Goal: Task Accomplishment & Management: Complete application form

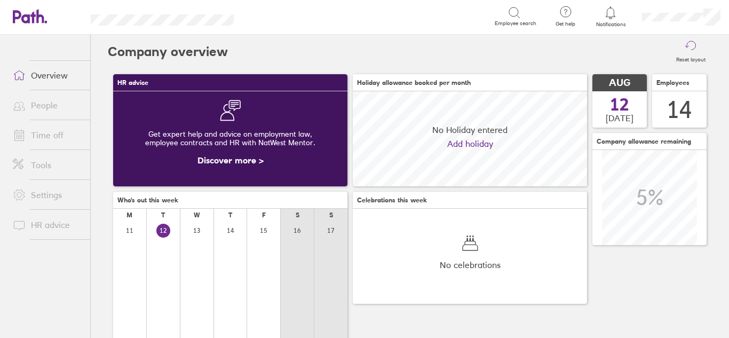
scroll to position [95, 234]
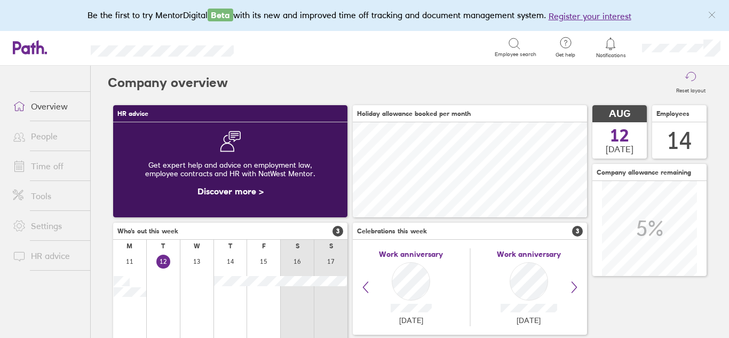
click at [46, 167] on link "Time off" at bounding box center [47, 165] width 86 height 21
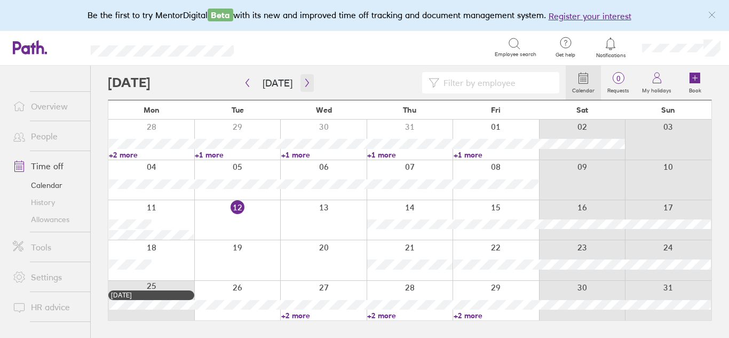
click at [308, 84] on button "button" at bounding box center [306, 83] width 13 height 18
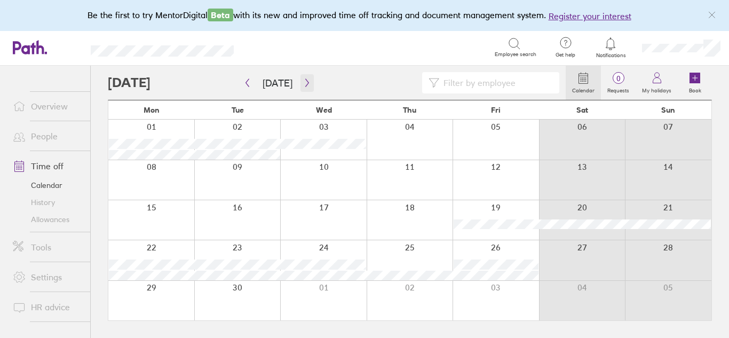
click at [303, 82] on icon "button" at bounding box center [307, 82] width 8 height 9
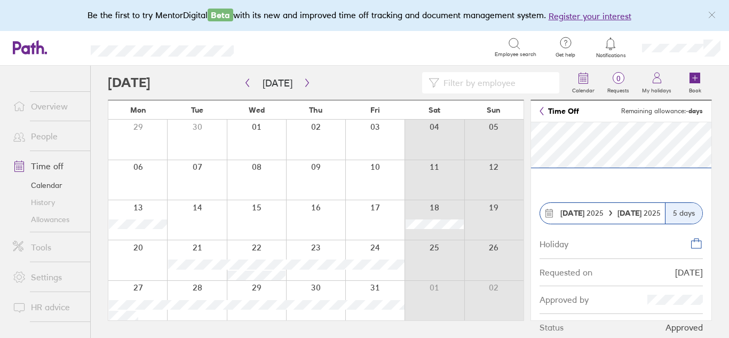
click at [689, 213] on div "5 days" at bounding box center [683, 213] width 37 height 21
click at [556, 110] on link "Time Off" at bounding box center [558, 111] width 39 height 9
click at [553, 328] on div "Status" at bounding box center [551, 327] width 24 height 10
click at [673, 331] on div "Approved" at bounding box center [683, 327] width 37 height 10
click at [698, 243] on icon at bounding box center [696, 243] width 13 height 13
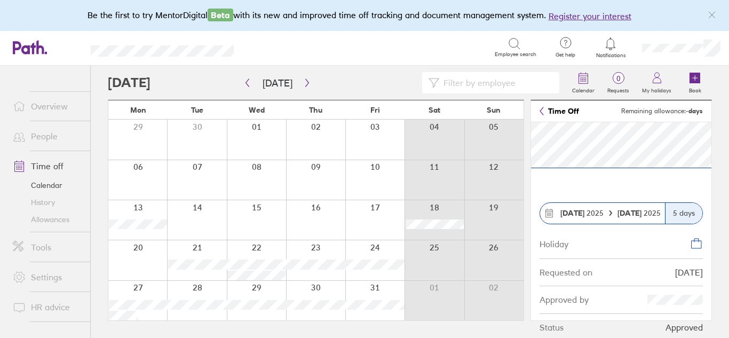
click at [561, 113] on link "Time Off" at bounding box center [558, 111] width 39 height 9
click at [547, 216] on icon at bounding box center [549, 213] width 10 height 10
click at [682, 330] on div "Approved" at bounding box center [683, 327] width 37 height 10
click at [656, 82] on icon at bounding box center [656, 77] width 13 height 13
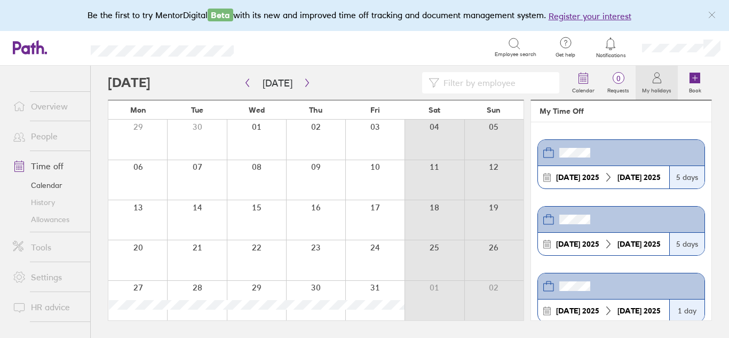
click at [679, 156] on header at bounding box center [621, 153] width 166 height 26
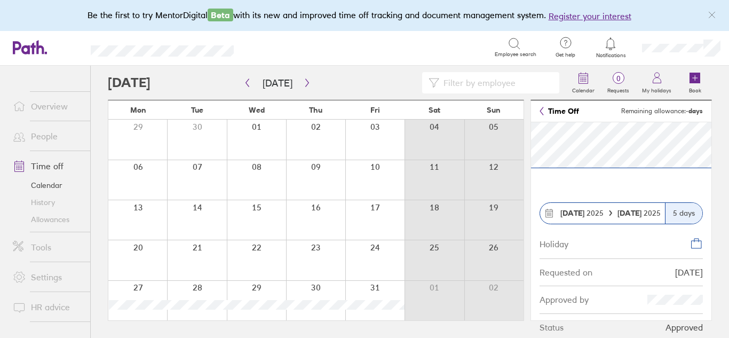
click at [680, 212] on div "5 days" at bounding box center [683, 213] width 37 height 21
click at [603, 213] on div "[DATE]" at bounding box center [582, 213] width 52 height 9
click at [559, 109] on link "Time Off" at bounding box center [558, 111] width 39 height 9
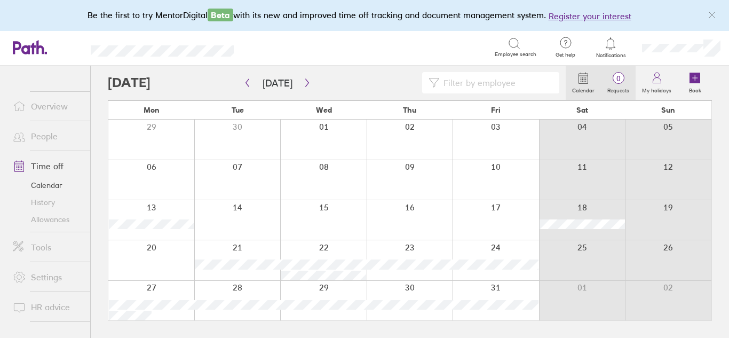
click at [616, 84] on label "Requests" at bounding box center [618, 89] width 35 height 10
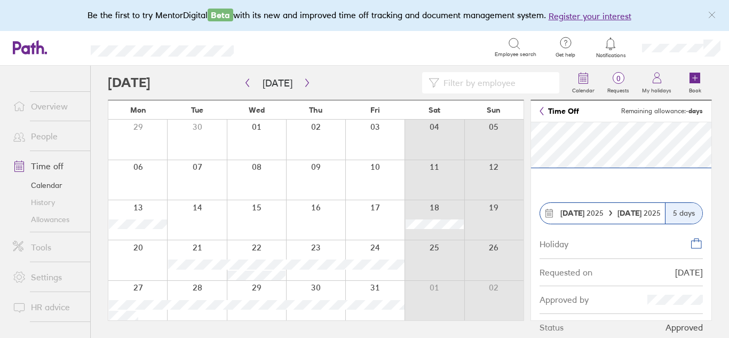
click at [678, 216] on div "5 days" at bounding box center [683, 213] width 37 height 21
click at [694, 245] on icon at bounding box center [696, 243] width 13 height 13
click at [650, 94] on link "My holidays" at bounding box center [656, 83] width 42 height 34
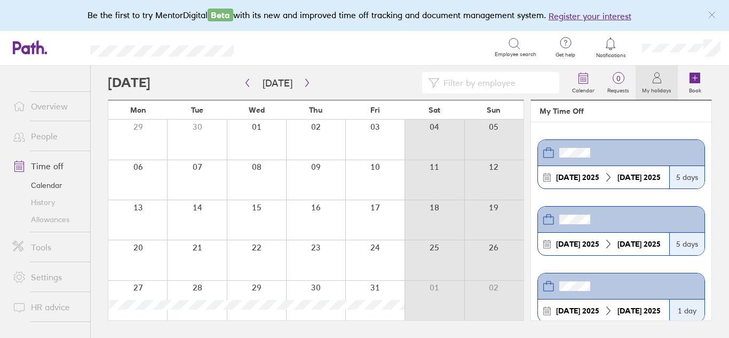
click at [605, 179] on icon at bounding box center [608, 177] width 10 height 10
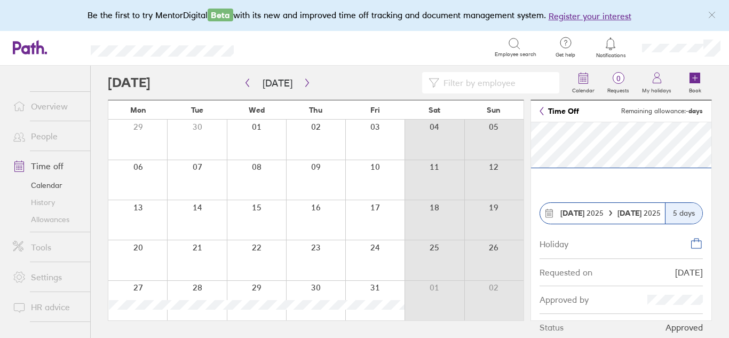
click at [555, 330] on div "Status" at bounding box center [551, 327] width 24 height 10
click at [665, 306] on div "Approved by" at bounding box center [620, 299] width 163 height 27
click at [691, 267] on div "[DATE]" at bounding box center [689, 272] width 28 height 10
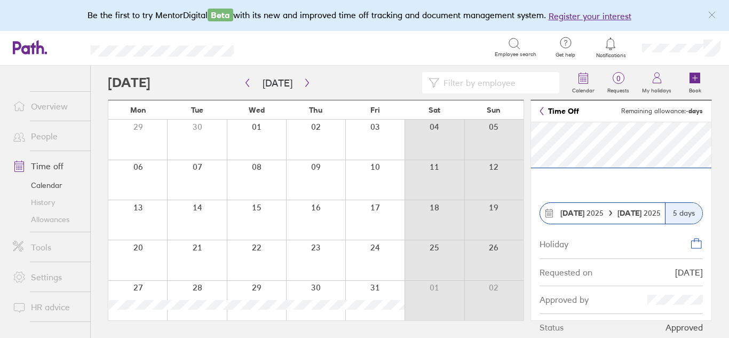
click at [691, 267] on div "[DATE]" at bounding box center [689, 272] width 28 height 10
click at [660, 112] on span "Remaining allowance: - days" at bounding box center [662, 110] width 82 height 7
click at [43, 139] on link "People" at bounding box center [47, 135] width 86 height 21
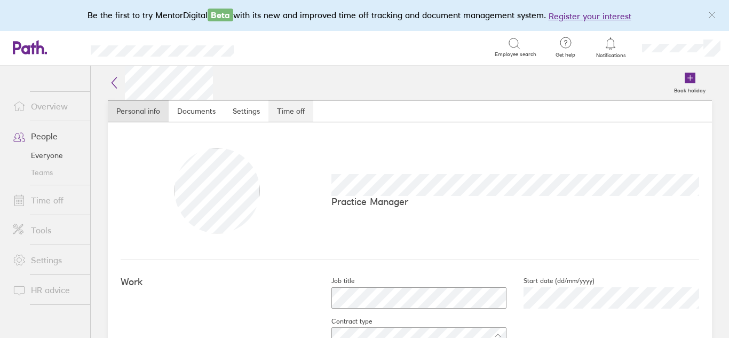
click at [282, 112] on link "Time off" at bounding box center [290, 110] width 45 height 21
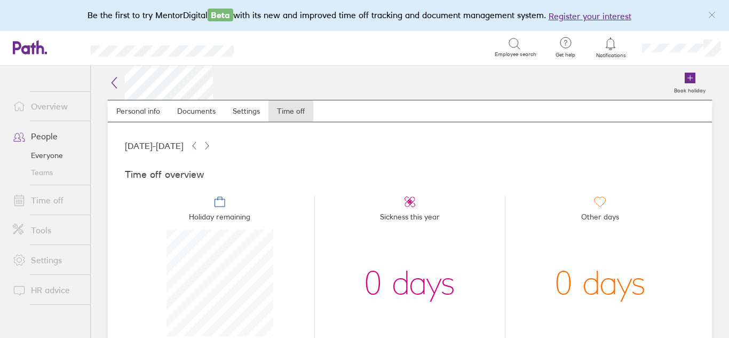
click at [38, 137] on link "People" at bounding box center [47, 135] width 86 height 21
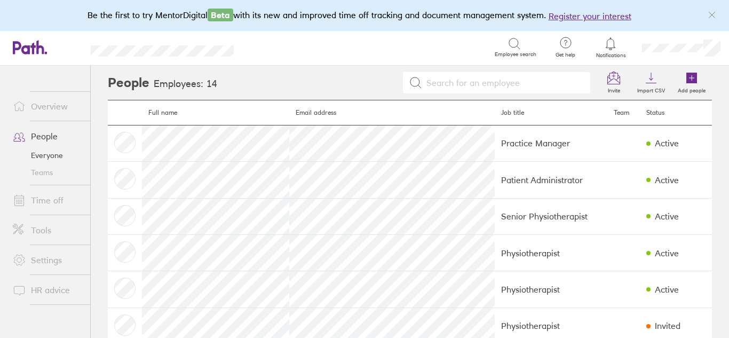
click at [52, 202] on link "Time off" at bounding box center [47, 199] width 86 height 21
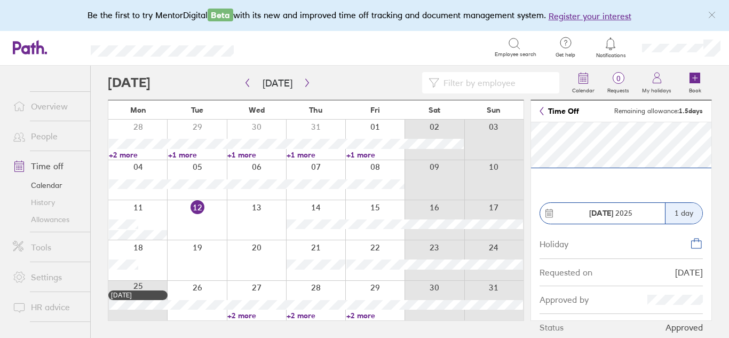
click at [679, 210] on div "1 day" at bounding box center [683, 213] width 37 height 21
click at [553, 246] on div "Holiday" at bounding box center [553, 243] width 29 height 12
click at [681, 329] on div "Approved" at bounding box center [683, 327] width 37 height 10
click at [303, 83] on icon "button" at bounding box center [307, 82] width 8 height 9
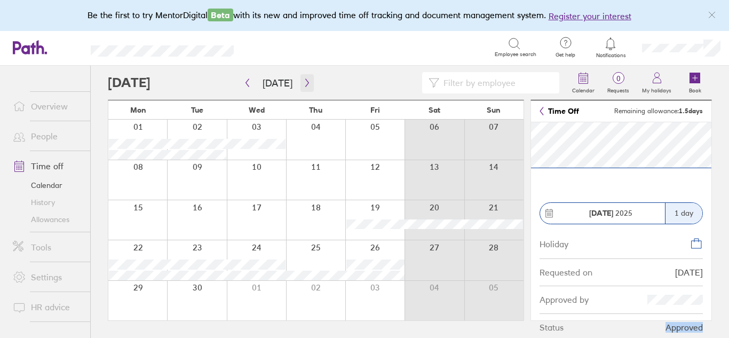
click at [307, 83] on icon "button" at bounding box center [307, 82] width 8 height 9
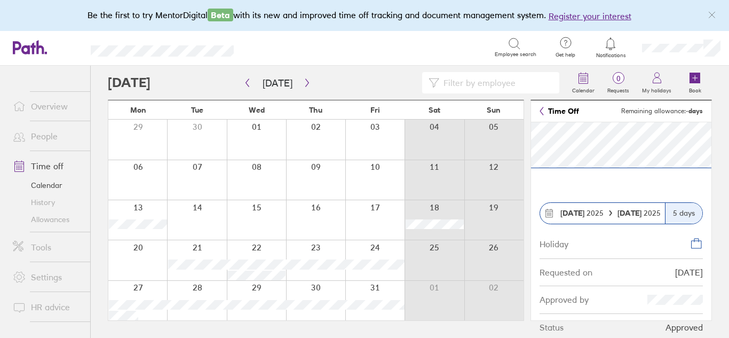
click at [593, 217] on span "[DATE]" at bounding box center [581, 213] width 43 height 9
click at [689, 331] on div "Approved" at bounding box center [683, 327] width 37 height 10
click at [697, 246] on icon at bounding box center [696, 243] width 13 height 13
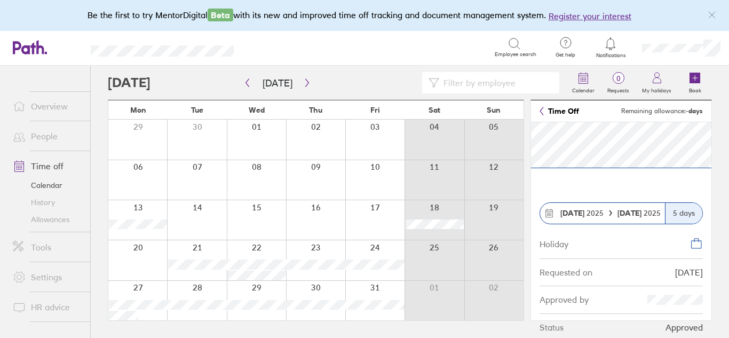
click at [547, 218] on div "[DATE] [DATE]" at bounding box center [602, 213] width 125 height 21
click at [723, 137] on div "Calendar 0 Requests My holidays Book [DATE] [DATE] Mon Tue Wed Thu Fri Sat Sun …" at bounding box center [410, 202] width 638 height 272
click at [572, 300] on div "Approved by" at bounding box center [563, 299] width 49 height 10
click at [552, 328] on div "Status" at bounding box center [551, 327] width 24 height 10
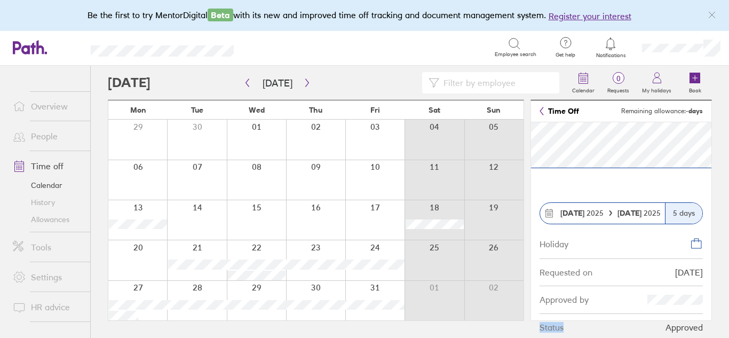
click at [552, 328] on div "Status" at bounding box center [551, 327] width 24 height 10
click at [611, 43] on icon at bounding box center [610, 43] width 13 height 13
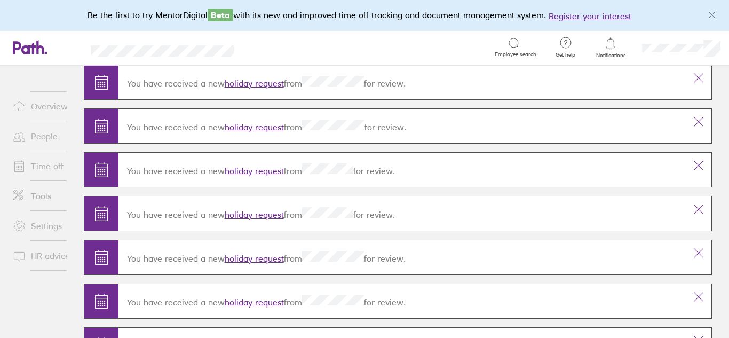
scroll to position [4629, 0]
click at [43, 195] on link "Tools" at bounding box center [47, 195] width 86 height 21
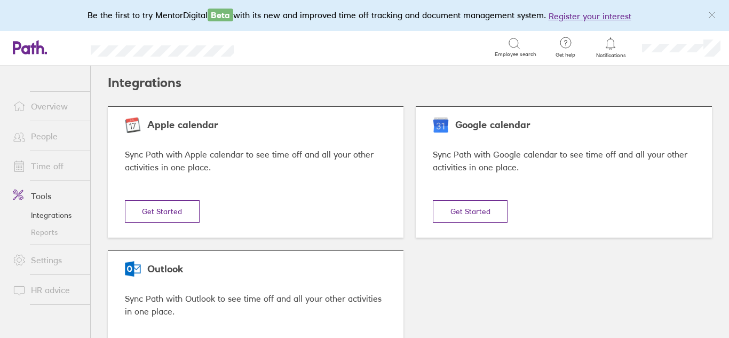
click at [53, 172] on link "Time off" at bounding box center [47, 165] width 86 height 21
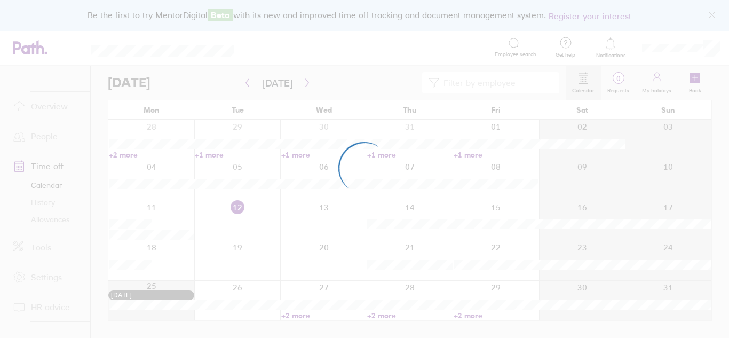
click at [44, 107] on div at bounding box center [364, 169] width 729 height 338
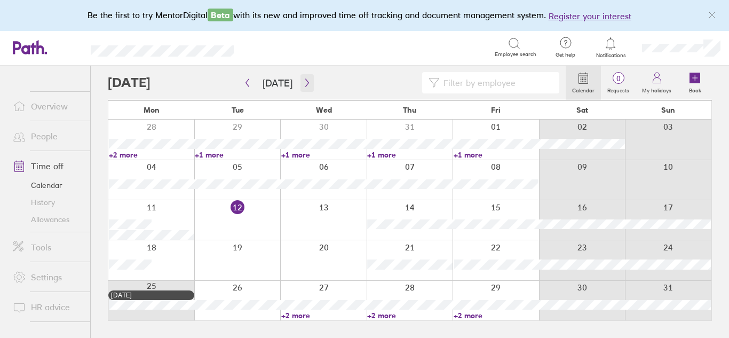
click at [304, 81] on icon "button" at bounding box center [307, 82] width 8 height 9
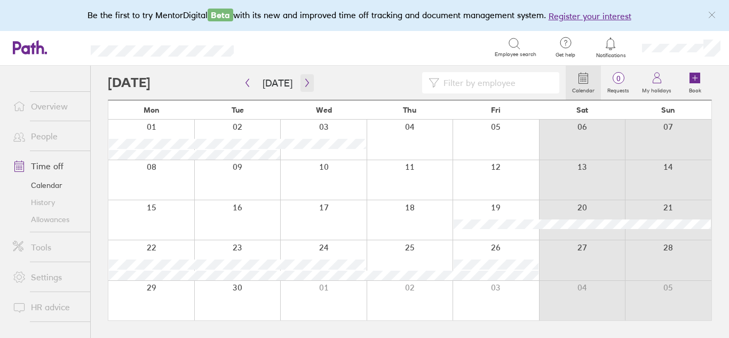
click at [304, 81] on icon "button" at bounding box center [307, 82] width 8 height 9
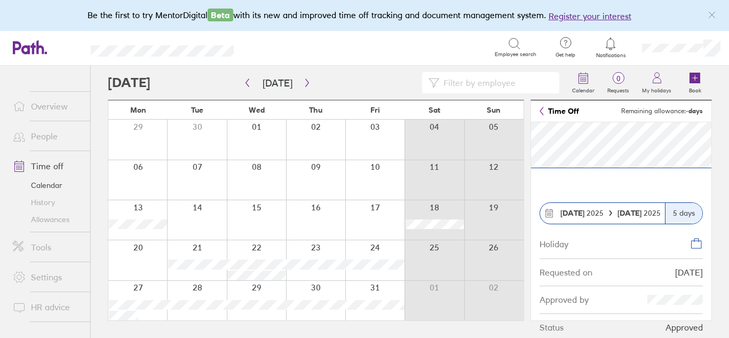
click at [566, 107] on link "Time Off" at bounding box center [558, 111] width 39 height 9
click at [545, 329] on div "Status" at bounding box center [551, 327] width 24 height 10
click at [695, 245] on icon at bounding box center [696, 243] width 13 height 13
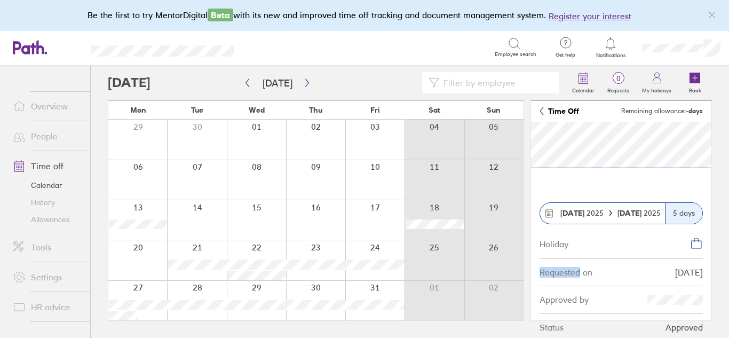
click at [625, 250] on div "Holiday" at bounding box center [620, 243] width 163 height 30
click at [685, 212] on div "5 days" at bounding box center [683, 213] width 37 height 21
click at [51, 222] on link "Allowances" at bounding box center [47, 219] width 86 height 17
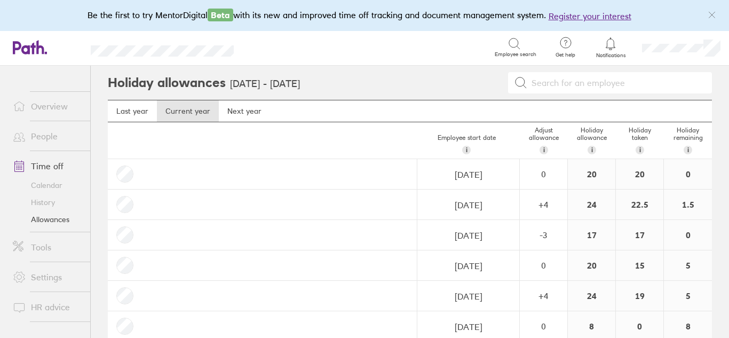
click at [47, 205] on link "History" at bounding box center [47, 202] width 86 height 17
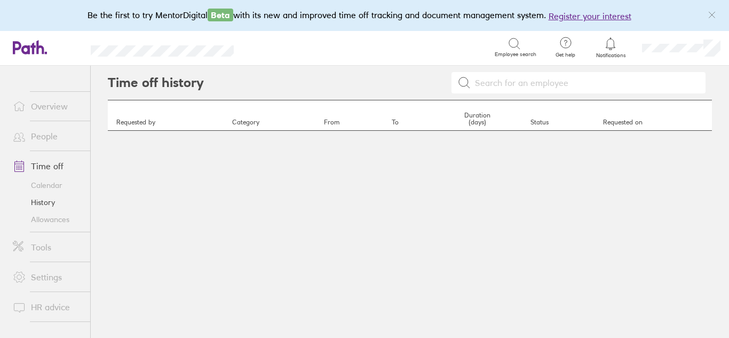
click at [44, 108] on link "Overview" at bounding box center [47, 105] width 86 height 21
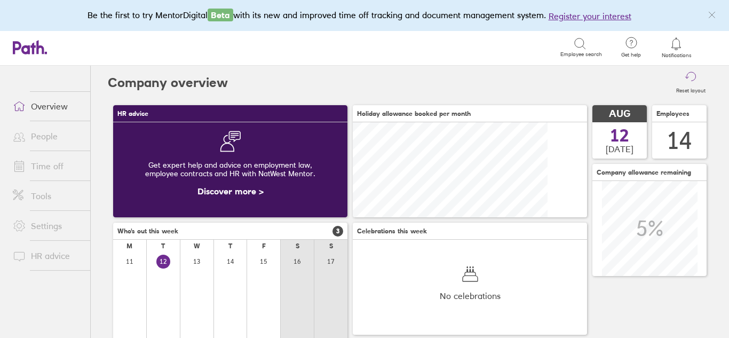
click at [43, 107] on link "Overview" at bounding box center [47, 105] width 86 height 21
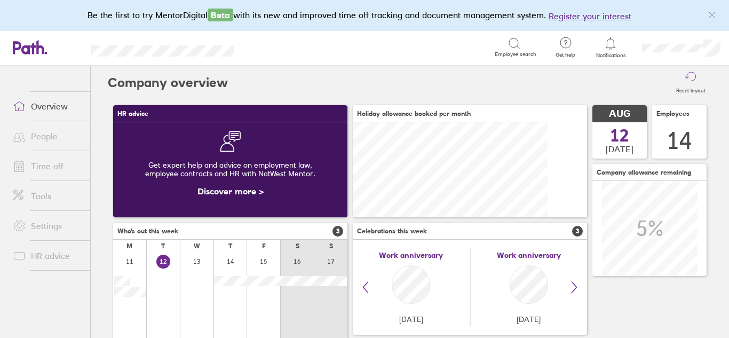
scroll to position [95, 234]
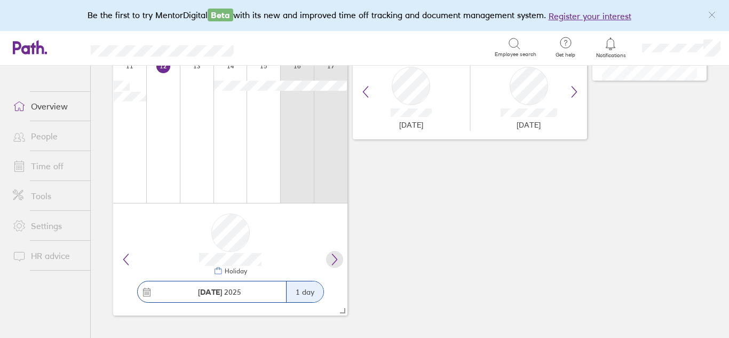
click at [336, 259] on icon at bounding box center [334, 259] width 5 height 11
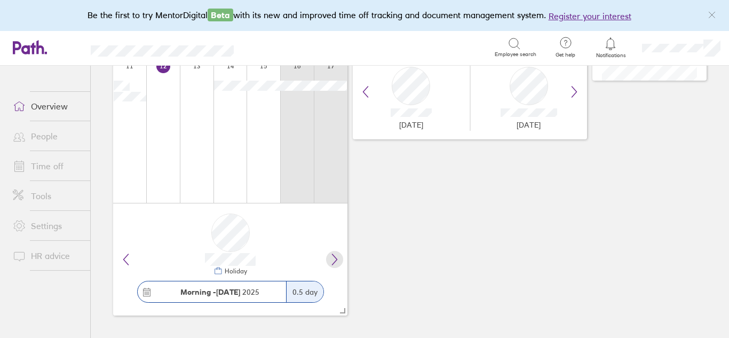
click at [336, 259] on icon at bounding box center [334, 259] width 5 height 11
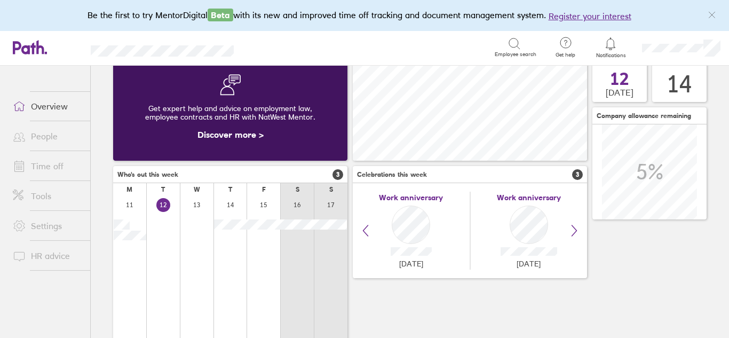
click at [425, 288] on div "HR advice Get expert help and advice on employment law, employee contracts and …" at bounding box center [410, 251] width 604 height 416
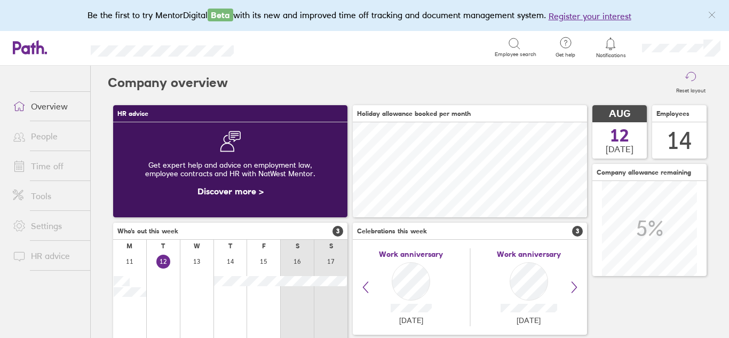
click at [518, 46] on icon at bounding box center [514, 43] width 13 height 13
click at [513, 43] on icon at bounding box center [514, 43] width 13 height 13
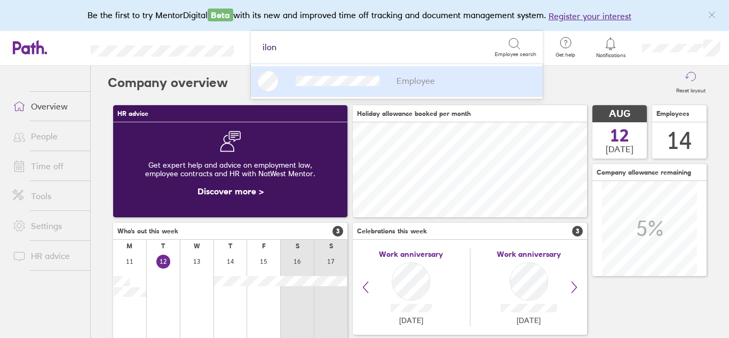
type input "[PERSON_NAME]"
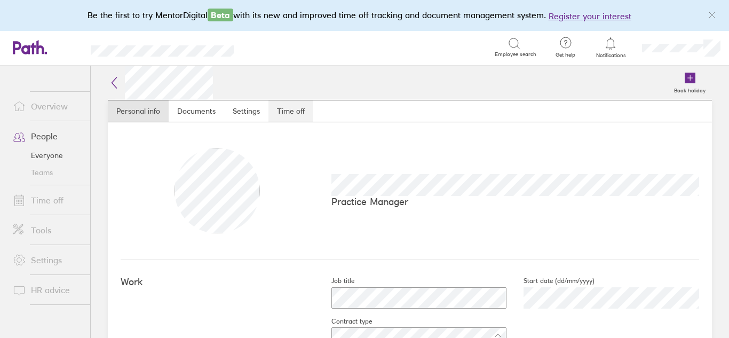
click at [298, 111] on link "Time off" at bounding box center [290, 110] width 45 height 21
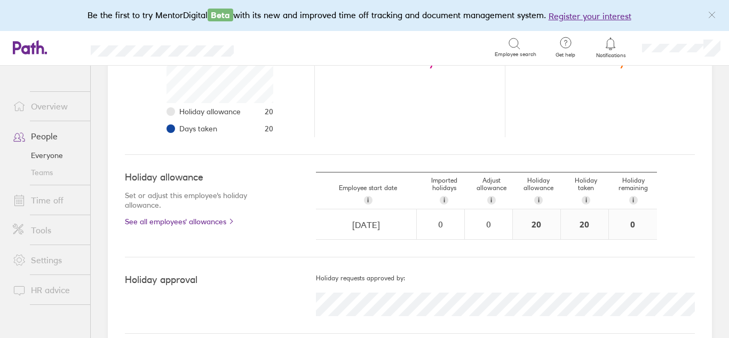
scroll to position [246, 0]
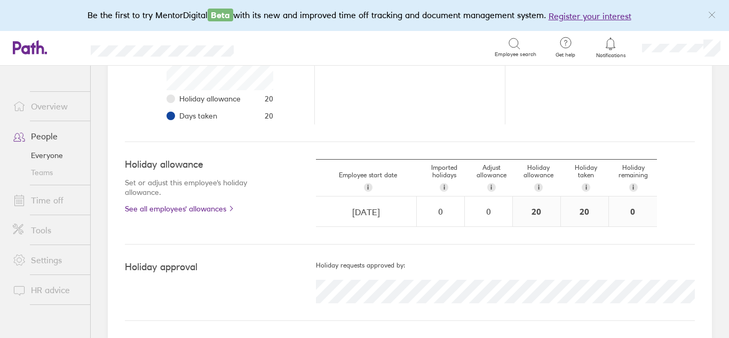
click at [38, 204] on link "Time off" at bounding box center [47, 199] width 86 height 21
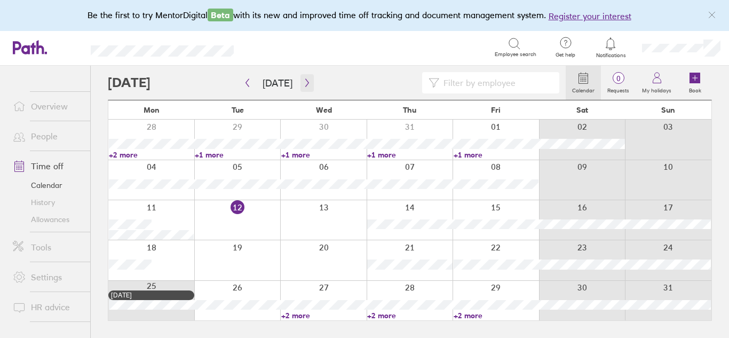
click at [303, 86] on icon "button" at bounding box center [307, 82] width 8 height 9
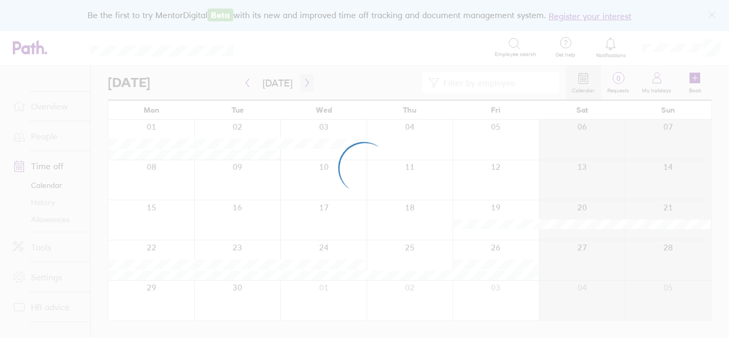
click at [305, 86] on icon "button" at bounding box center [306, 83] width 3 height 8
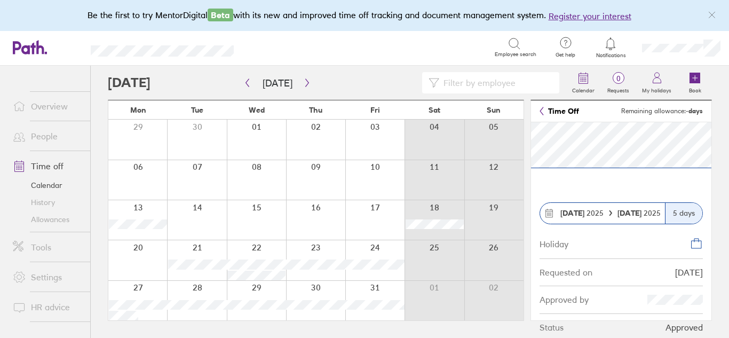
click at [552, 302] on div "Approved by" at bounding box center [563, 299] width 49 height 10
click at [562, 273] on div "Requested on" at bounding box center [565, 272] width 53 height 10
click at [556, 110] on link "Time Off" at bounding box center [558, 111] width 39 height 9
click at [551, 244] on div "Holiday" at bounding box center [553, 243] width 29 height 12
click at [695, 243] on icon at bounding box center [696, 243] width 13 height 13
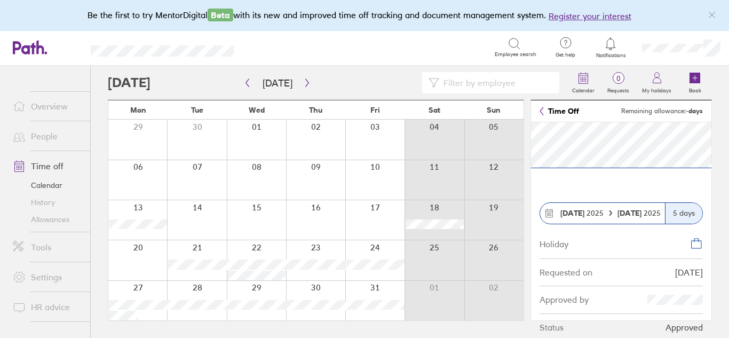
click at [561, 275] on div "Requested on" at bounding box center [565, 272] width 53 height 10
click at [146, 265] on div at bounding box center [137, 259] width 59 height 39
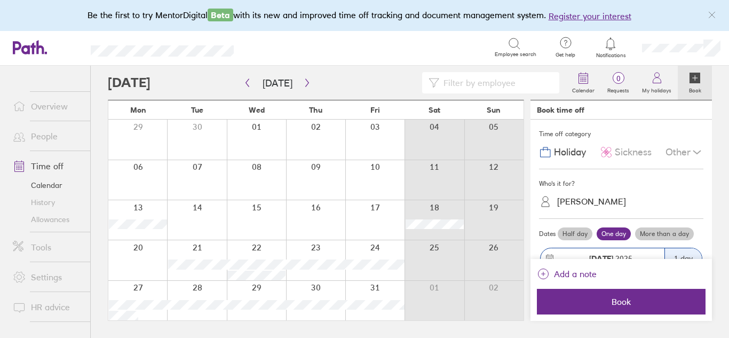
click at [564, 152] on span "Holiday" at bounding box center [570, 152] width 32 height 11
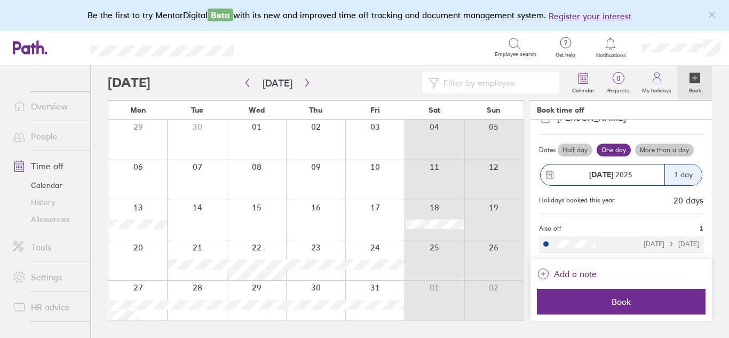
scroll to position [82, 0]
click at [663, 153] on label "More than a day" at bounding box center [664, 152] width 59 height 13
click at [0, 0] on input "More than a day" at bounding box center [0, 0] width 0 height 0
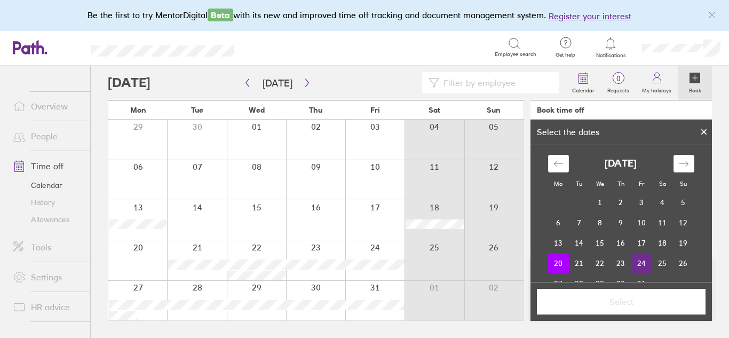
click at [640, 264] on td "24" at bounding box center [641, 263] width 21 height 20
click at [627, 303] on span "Select" at bounding box center [621, 302] width 154 height 10
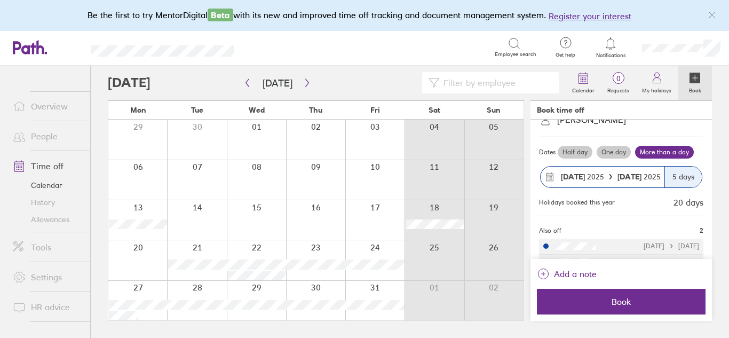
scroll to position [100, 0]
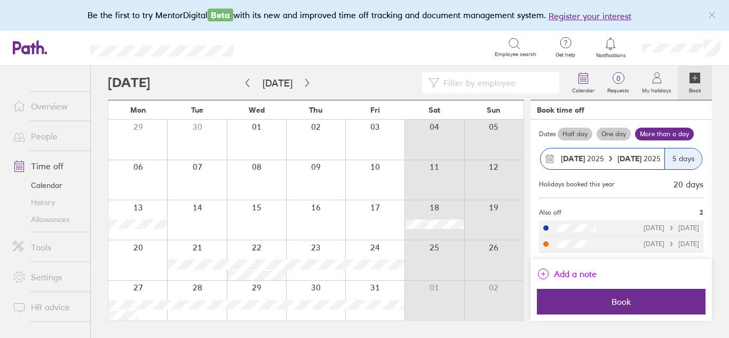
click at [581, 276] on span "Add a note" at bounding box center [575, 273] width 43 height 17
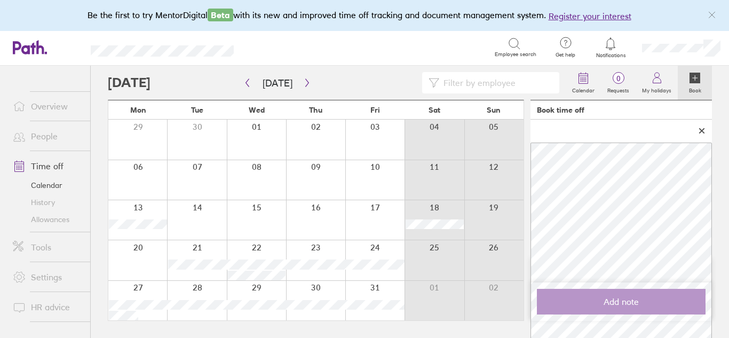
click at [702, 132] on icon at bounding box center [701, 131] width 7 height 6
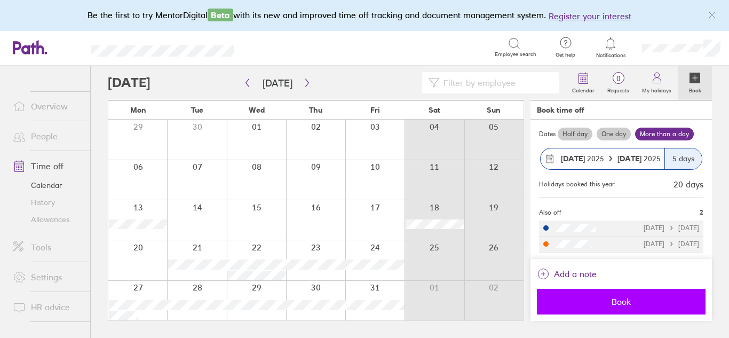
click at [624, 300] on span "Book" at bounding box center [621, 302] width 154 height 10
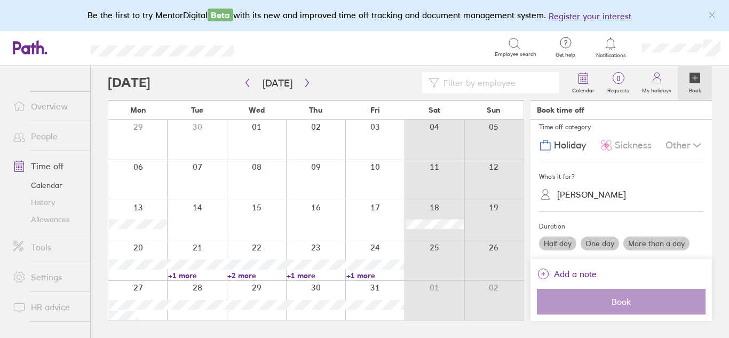
scroll to position [0, 0]
